Goal: Task Accomplishment & Management: Manage account settings

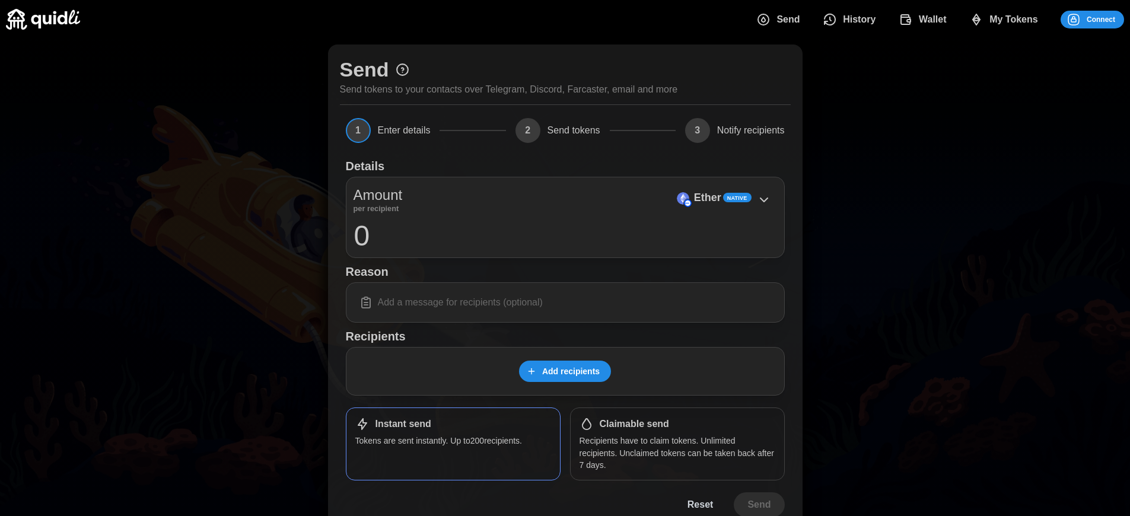
click at [1101, 19] on span "Connect" at bounding box center [1100, 19] width 28 height 17
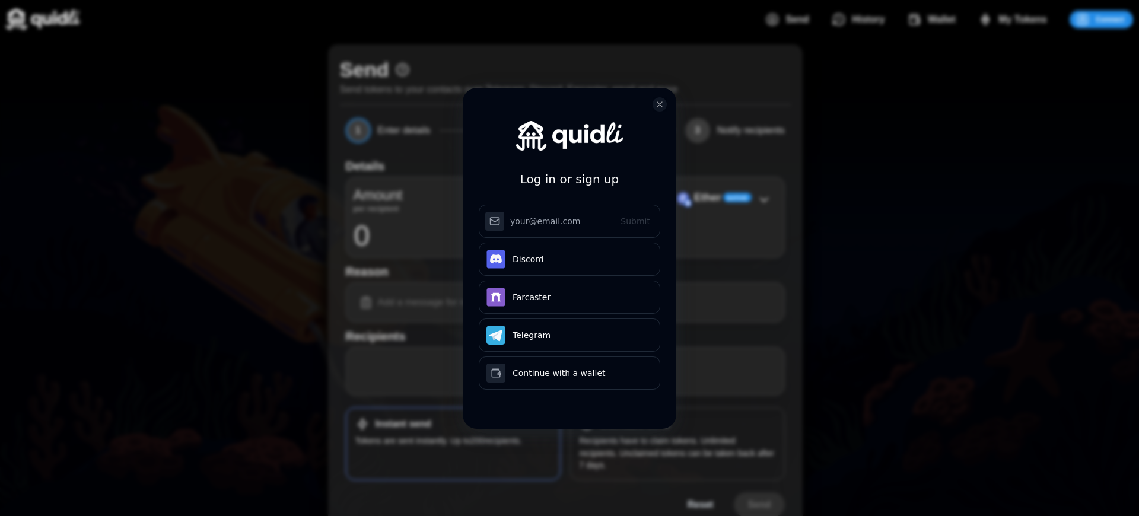
click at [1109, 19] on div "Log in or sign up Submit Continue with Email Discord Farcaster Telegram Continu…" at bounding box center [569, 258] width 1139 height 516
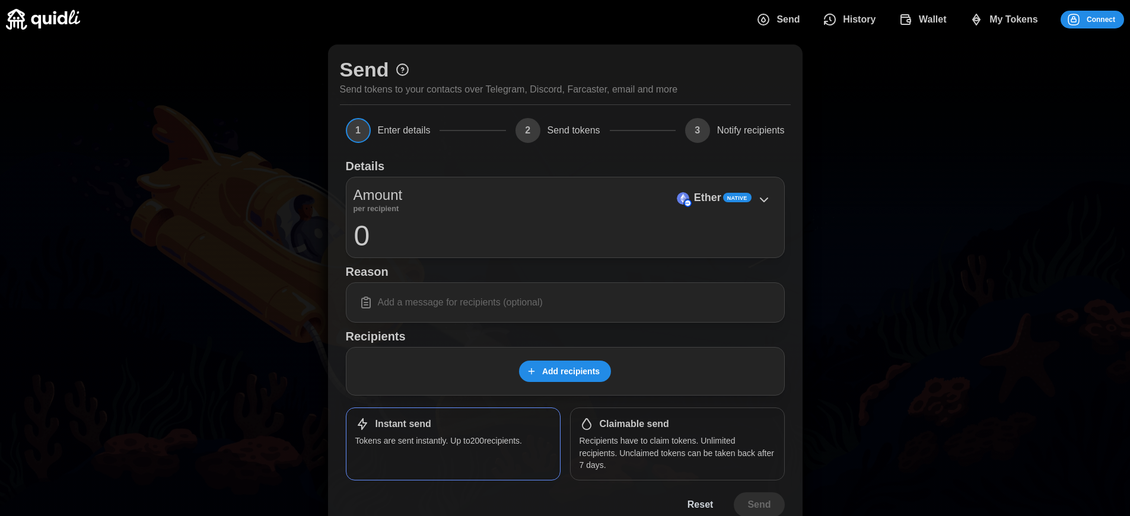
click at [1101, 19] on span "Connect" at bounding box center [1100, 19] width 28 height 17
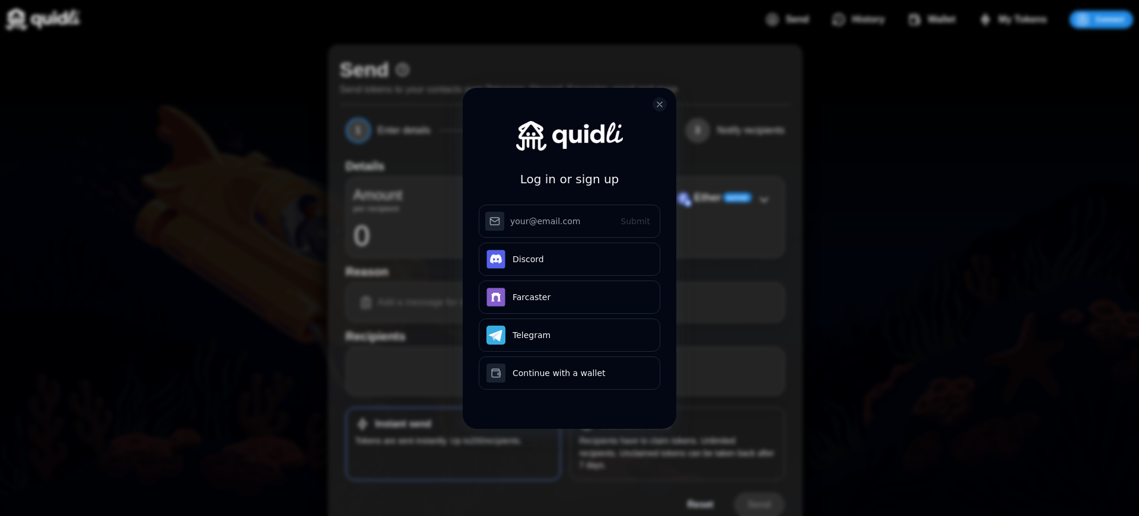
click at [1109, 19] on div "Log in or sign up Submit Continue with Email Discord Farcaster Telegram Continu…" at bounding box center [569, 258] width 1139 height 516
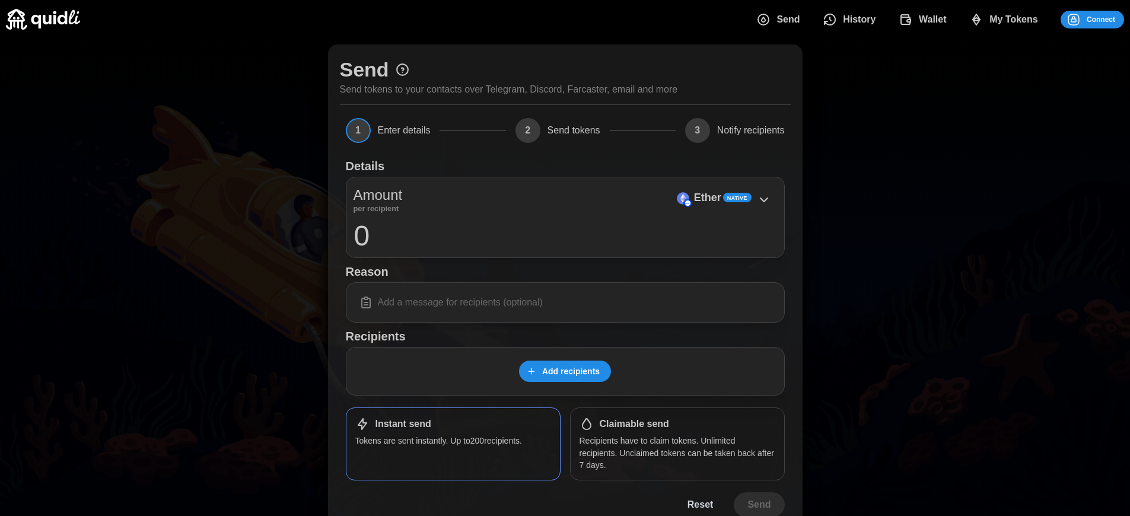
click at [707, 197] on p "Ether" at bounding box center [707, 197] width 27 height 17
click at [1101, 19] on span "Connect" at bounding box center [1100, 19] width 28 height 17
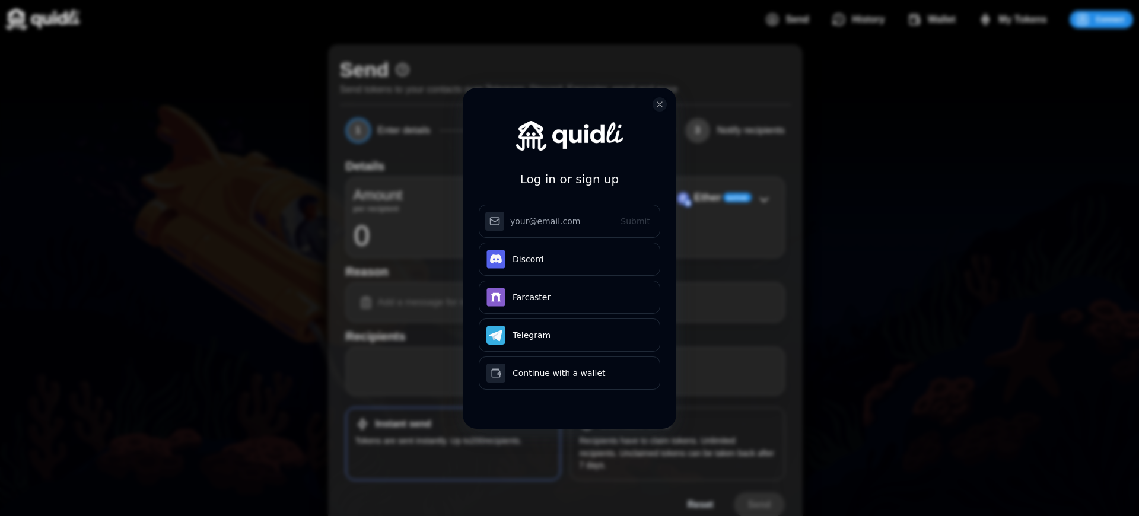
click at [1109, 19] on div "Log in or sign up Submit Continue with Email Discord Farcaster Telegram Continu…" at bounding box center [569, 258] width 1139 height 516
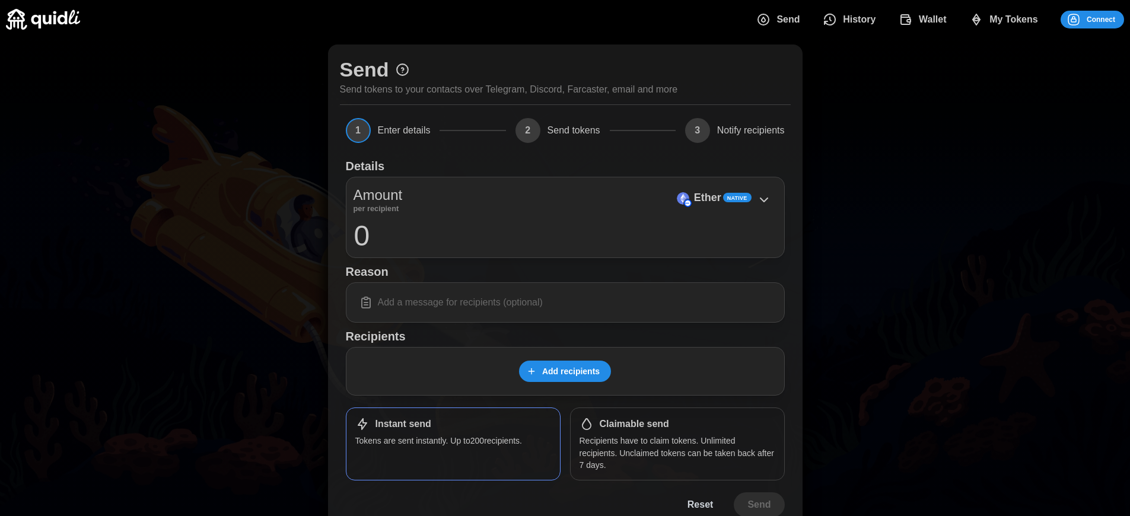
click at [1101, 19] on span "Connect" at bounding box center [1100, 19] width 28 height 17
click at [634, 424] on h1 "Claimable send" at bounding box center [633, 424] width 69 height 12
click at [1101, 19] on span "Connect" at bounding box center [1100, 19] width 28 height 17
click at [1109, 19] on div "Log in or sign up Submit Continue with Email Discord Farcaster Telegram Continu…" at bounding box center [565, 258] width 1130 height 516
click at [1101, 19] on span "Connect" at bounding box center [1100, 19] width 28 height 17
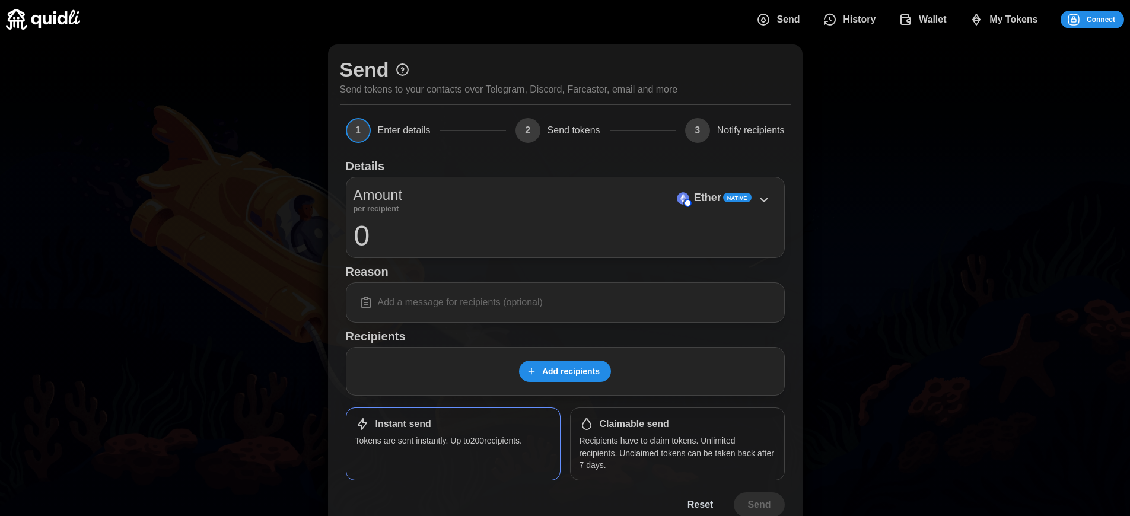
click at [707, 197] on p "Ether" at bounding box center [707, 197] width 27 height 17
click at [1101, 19] on span "Connect" at bounding box center [1100, 19] width 28 height 17
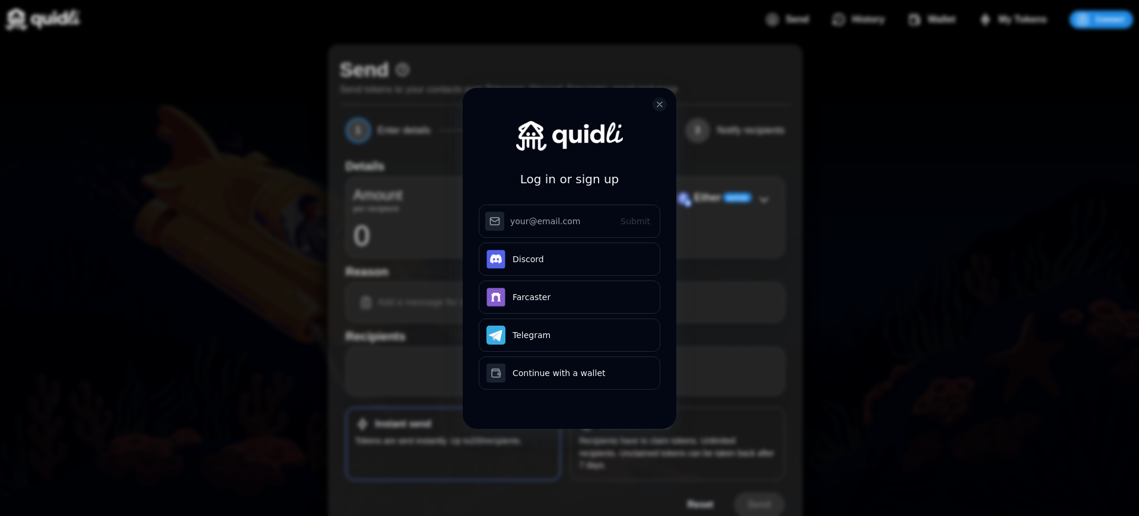
click at [634, 424] on div "Log in or sign up Submit Continue with Email Discord Farcaster Telegram Continu…" at bounding box center [569, 267] width 213 height 359
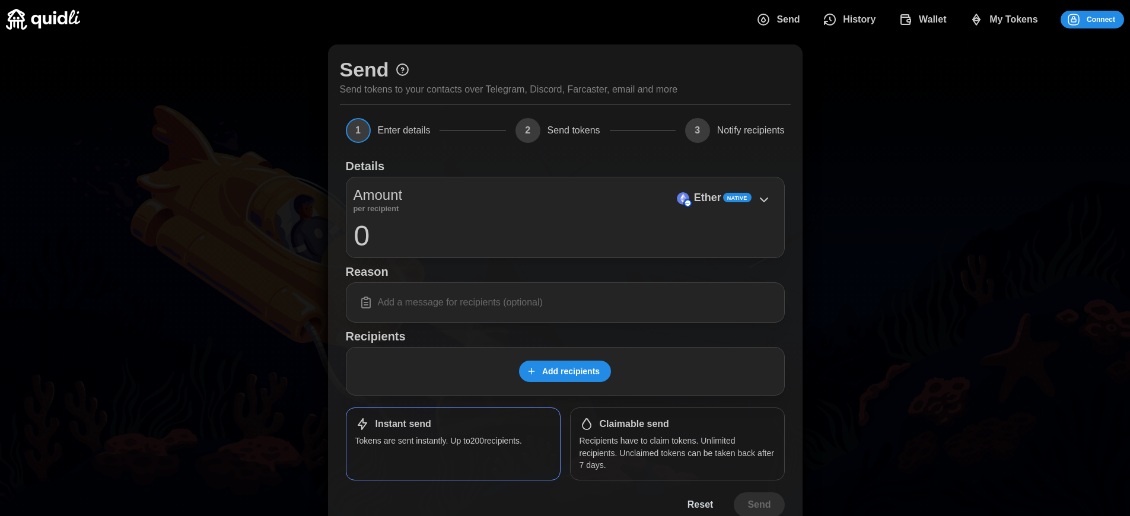
click at [634, 424] on h1 "Claimable send" at bounding box center [633, 424] width 69 height 12
click at [1101, 19] on span "Connect" at bounding box center [1100, 19] width 28 height 17
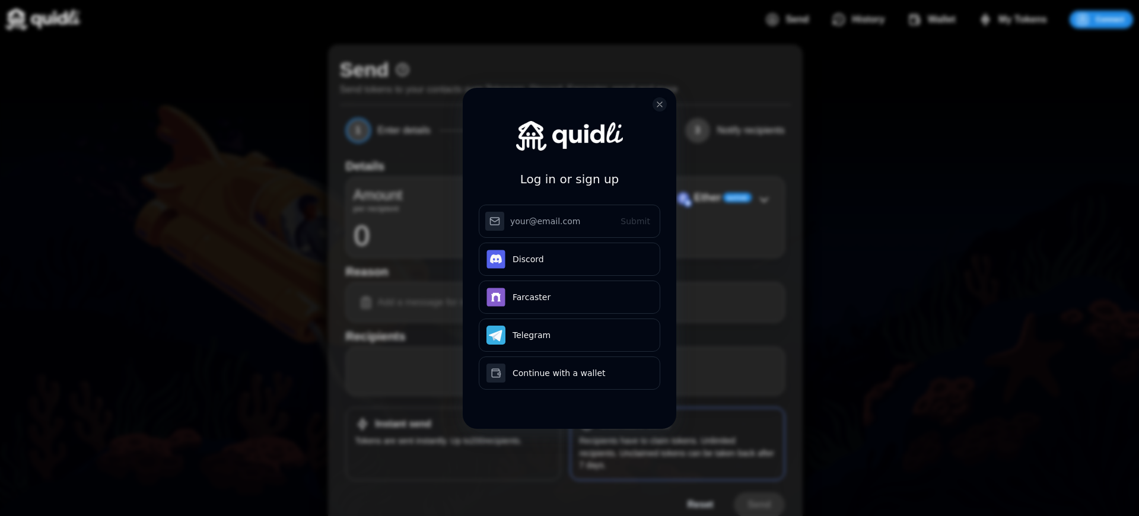
click at [634, 424] on div "Log in or sign up Submit Continue with Email Discord Farcaster Telegram Continu…" at bounding box center [569, 267] width 213 height 359
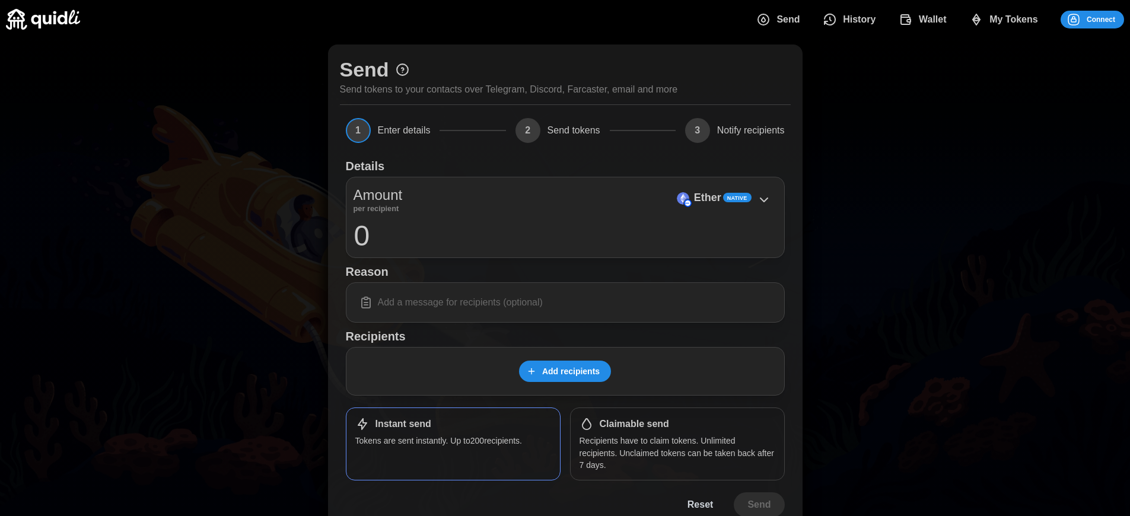
click at [1101, 19] on span "Connect" at bounding box center [1100, 19] width 28 height 17
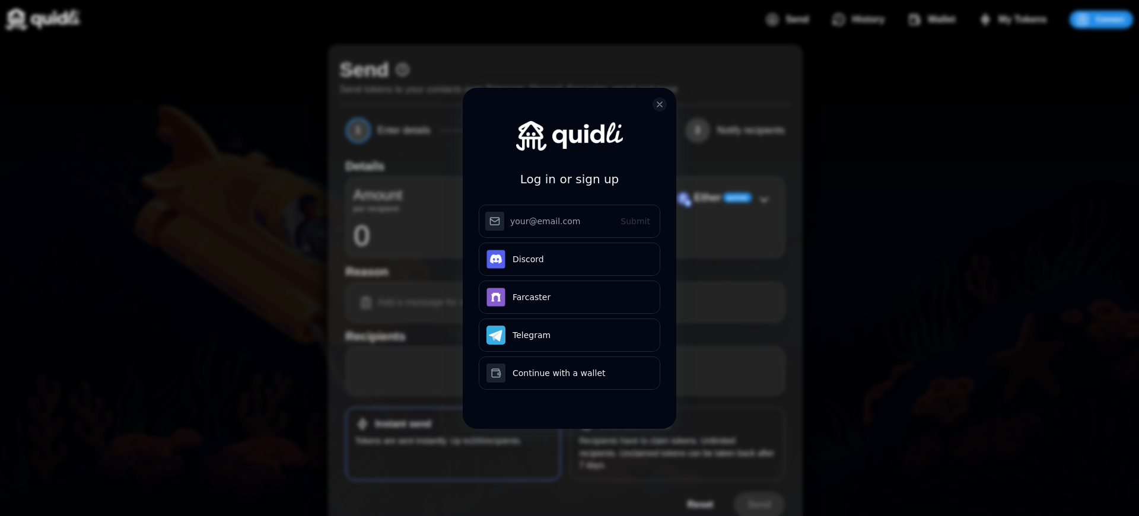
click at [634, 424] on div "Log in or sign up Submit Continue with Email Discord Farcaster Telegram Continu…" at bounding box center [569, 267] width 213 height 359
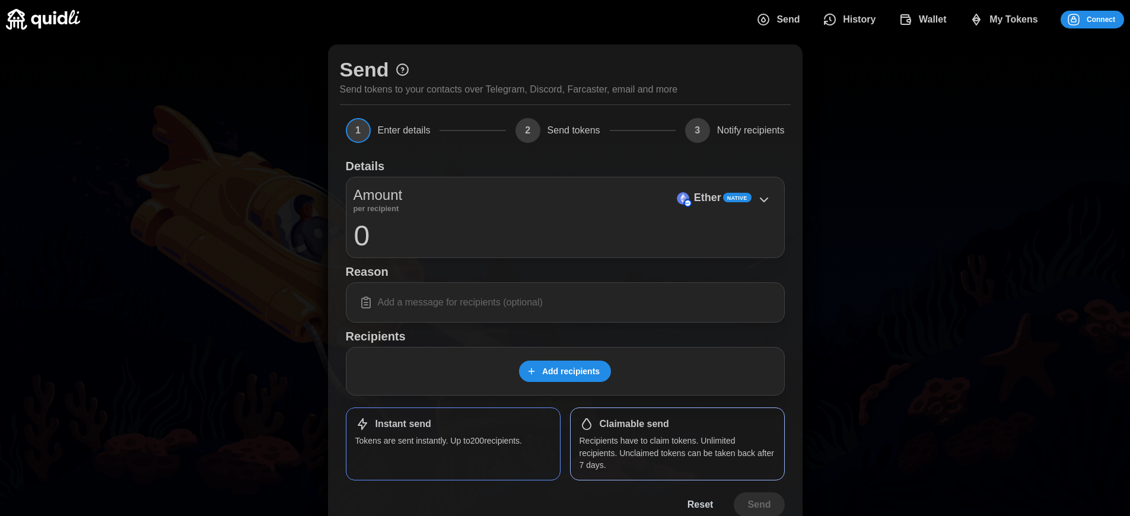
click at [707, 197] on p "Ether" at bounding box center [707, 197] width 27 height 17
click at [1101, 19] on span "Connect" at bounding box center [1100, 19] width 28 height 17
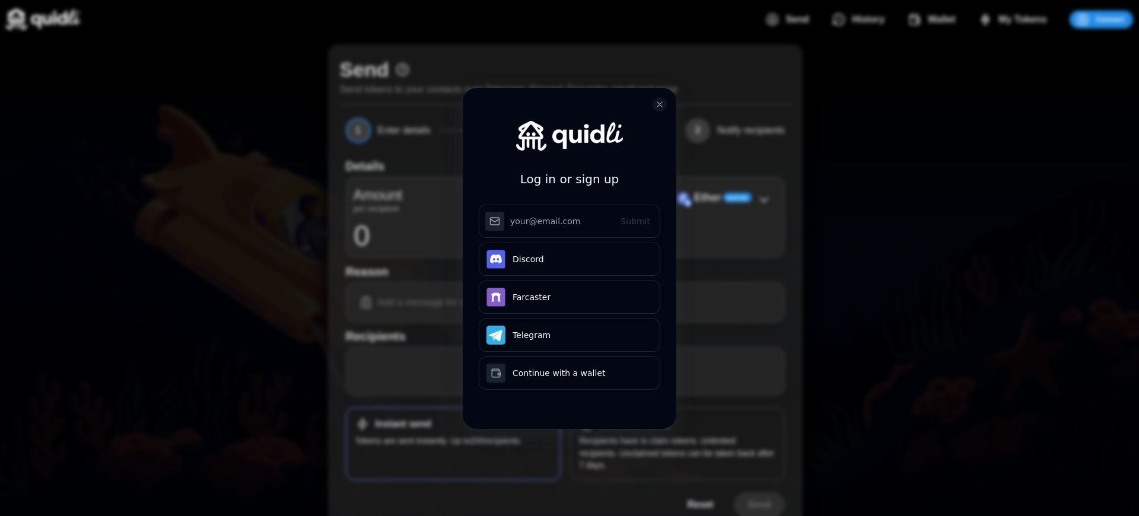
click at [569, 170] on h3 "Log in or sign up" at bounding box center [569, 179] width 99 height 19
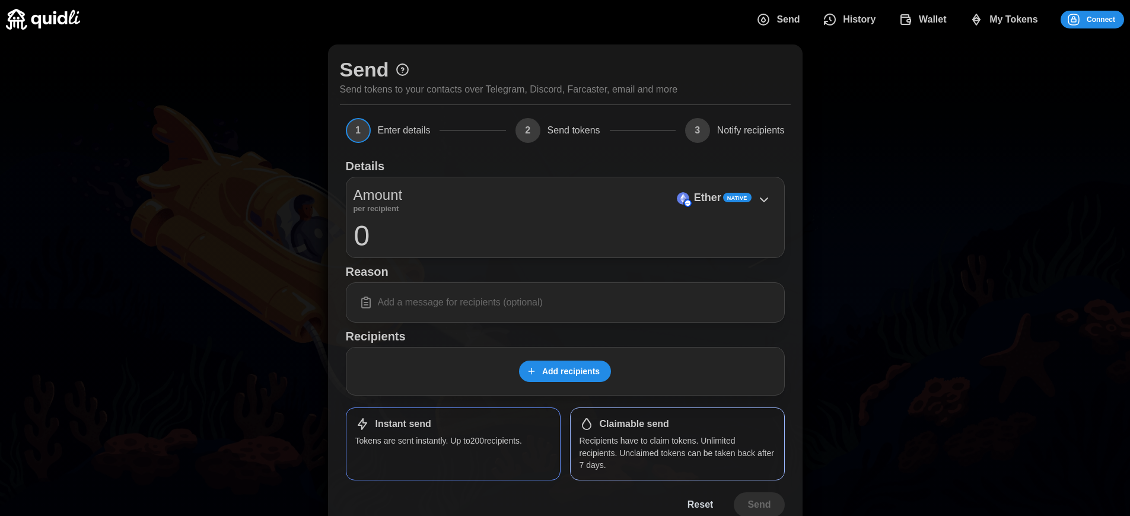
click at [634, 424] on h1 "Claimable send" at bounding box center [633, 424] width 69 height 12
click at [1101, 19] on span "Connect" at bounding box center [1100, 19] width 28 height 17
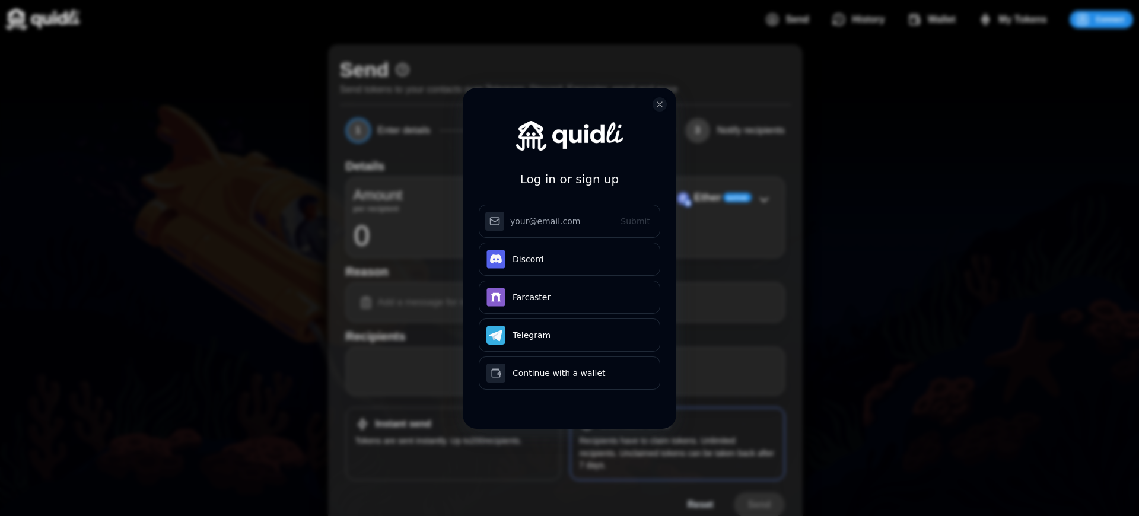
click at [569, 170] on h3 "Log in or sign up" at bounding box center [569, 179] width 99 height 19
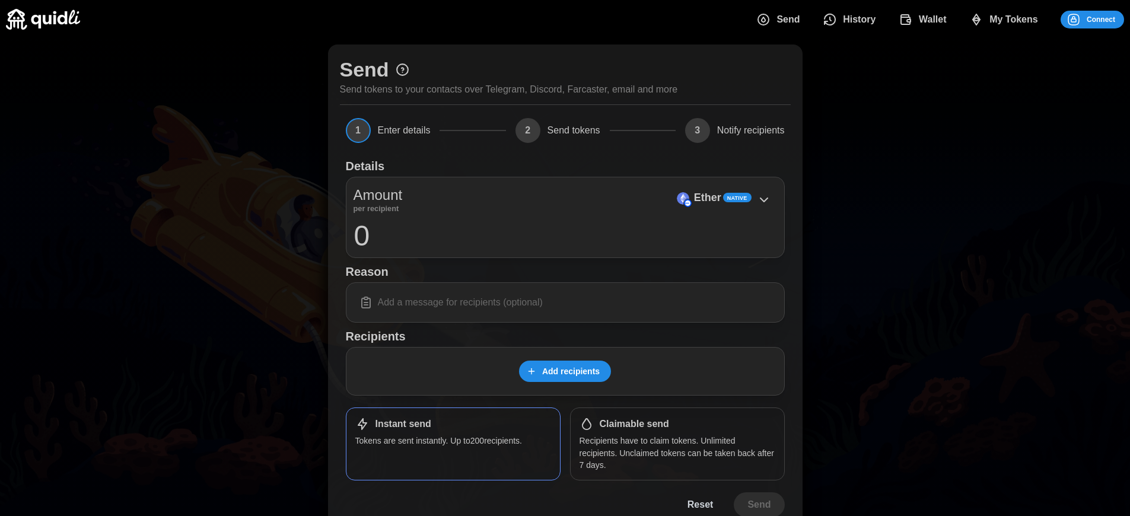
click at [1013, 19] on span "My Tokens" at bounding box center [1013, 20] width 49 height 24
click at [707, 197] on p "Ether" at bounding box center [707, 197] width 27 height 17
